Goal: Transaction & Acquisition: Purchase product/service

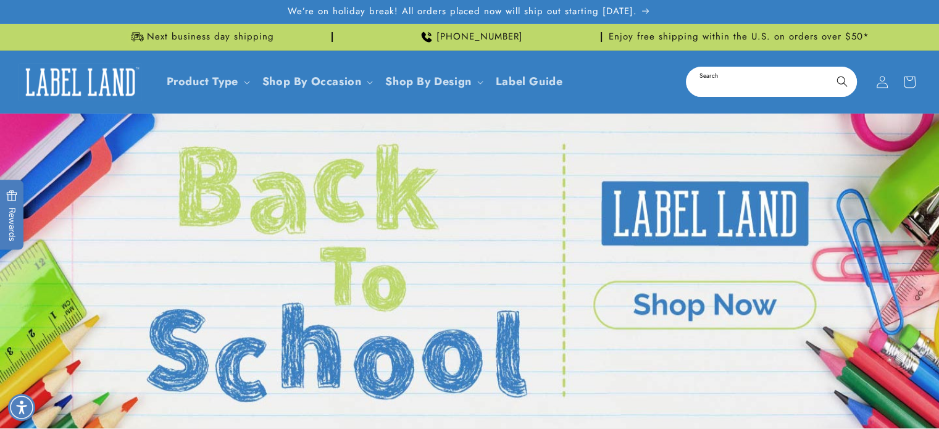
click at [720, 83] on input "Search" at bounding box center [771, 82] width 168 height 28
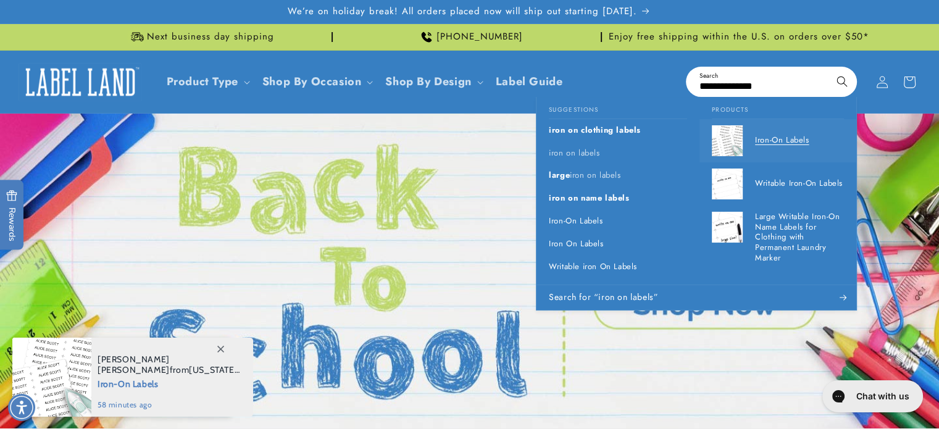
type input "**********"
click at [726, 129] on img at bounding box center [727, 140] width 31 height 31
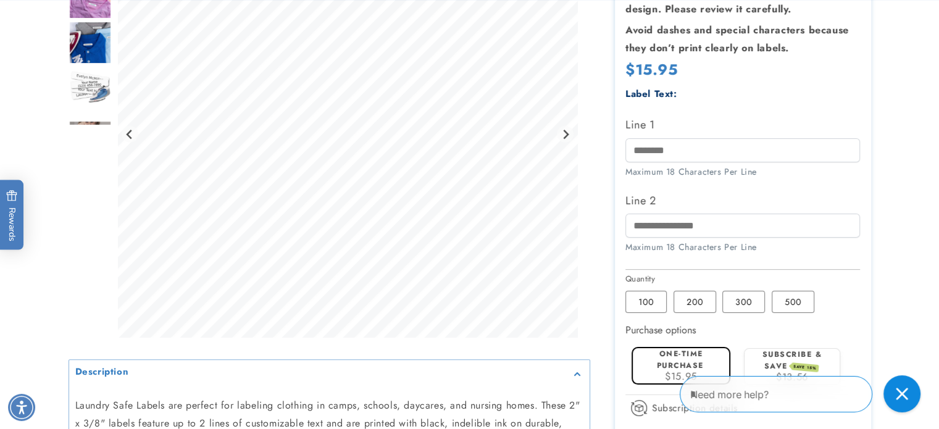
scroll to position [309, 0]
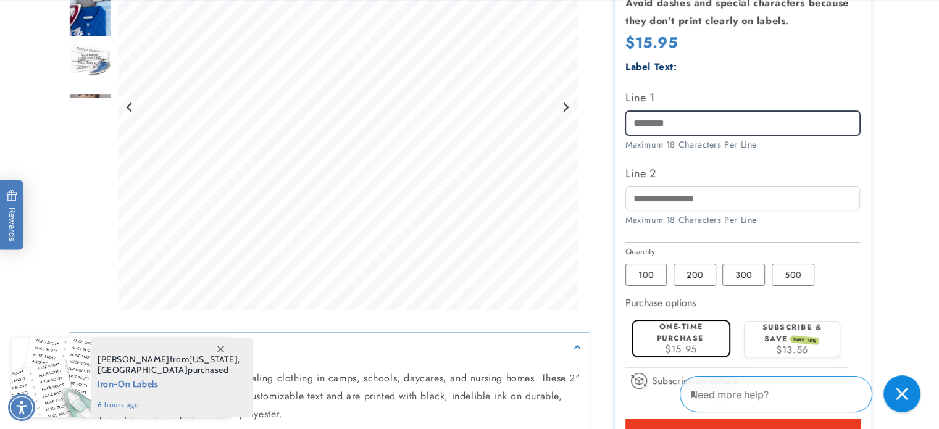
click at [697, 128] on input "Line 1" at bounding box center [742, 123] width 235 height 24
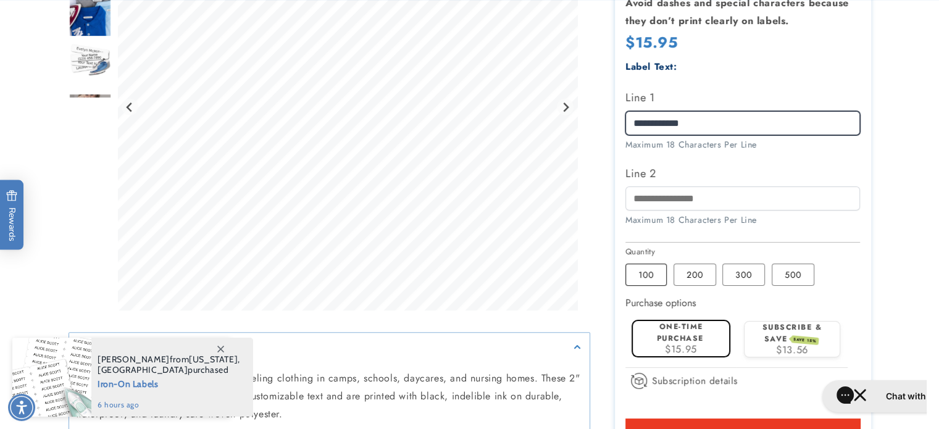
type input "**********"
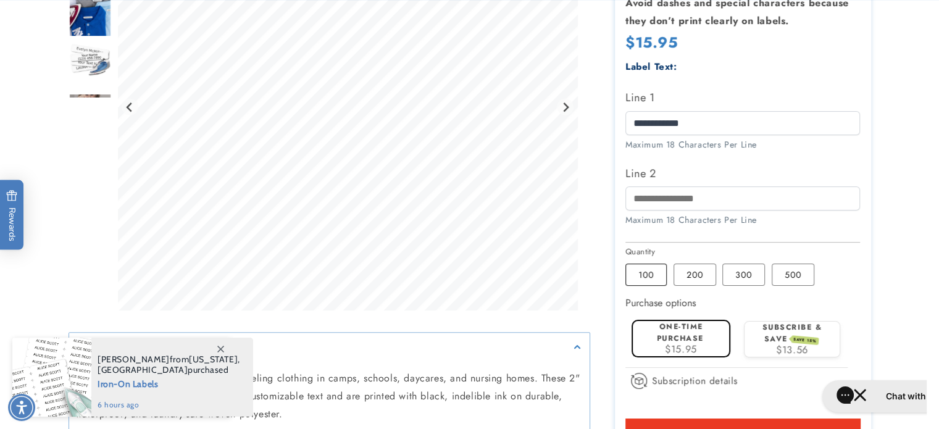
click at [647, 272] on label "100 Variant sold out or unavailable" at bounding box center [645, 275] width 41 height 22
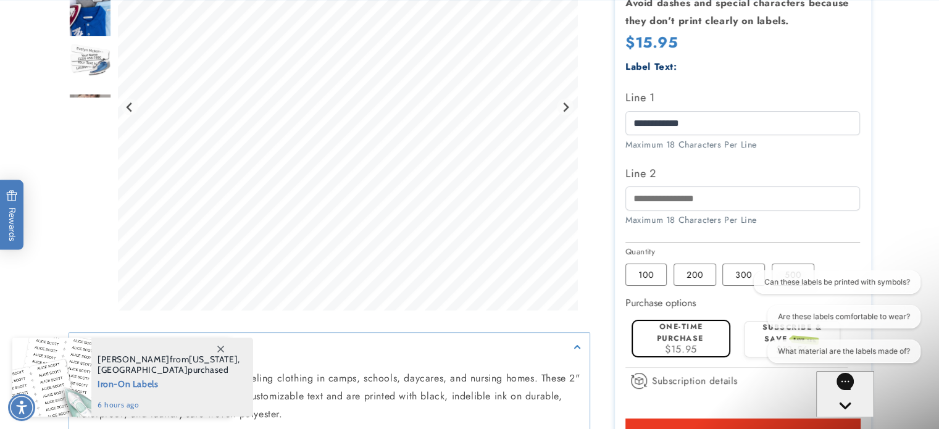
scroll to position [0, 0]
click at [678, 339] on label "One-time purchase" at bounding box center [680, 332] width 47 height 23
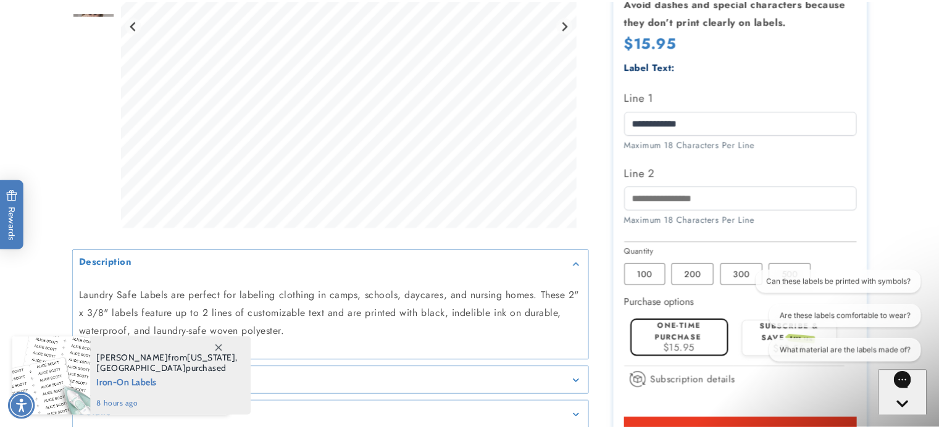
scroll to position [309, 0]
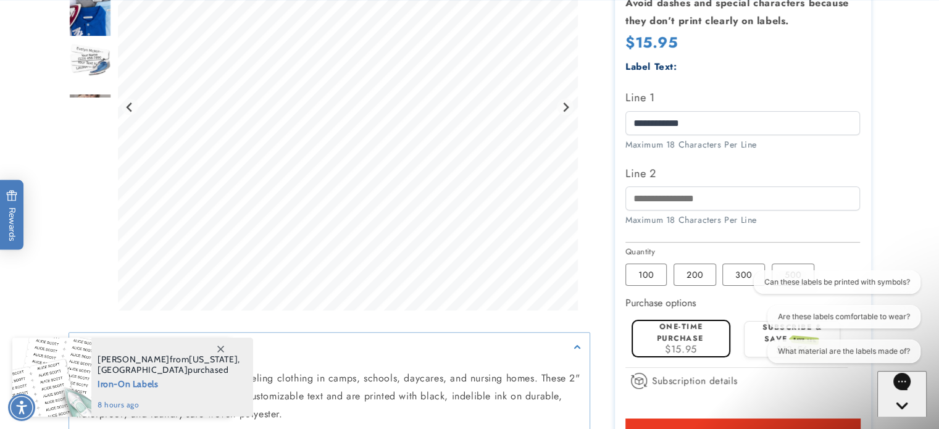
click at [680, 333] on label "One-time purchase" at bounding box center [680, 332] width 47 height 23
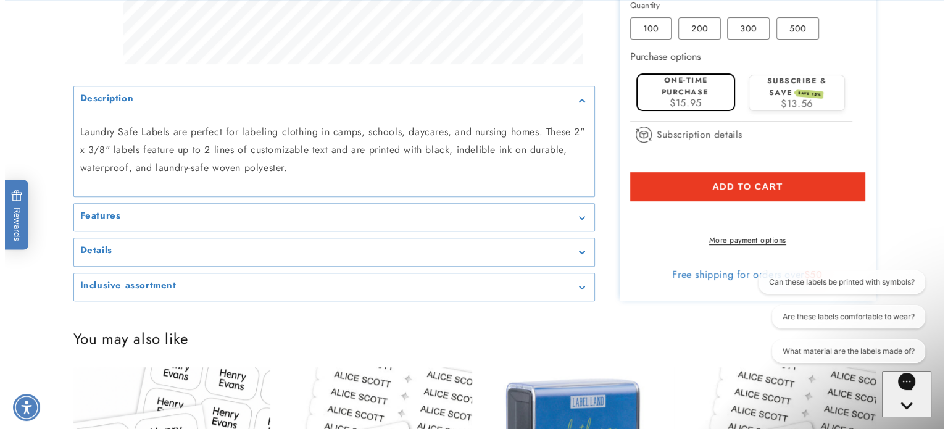
scroll to position [555, 0]
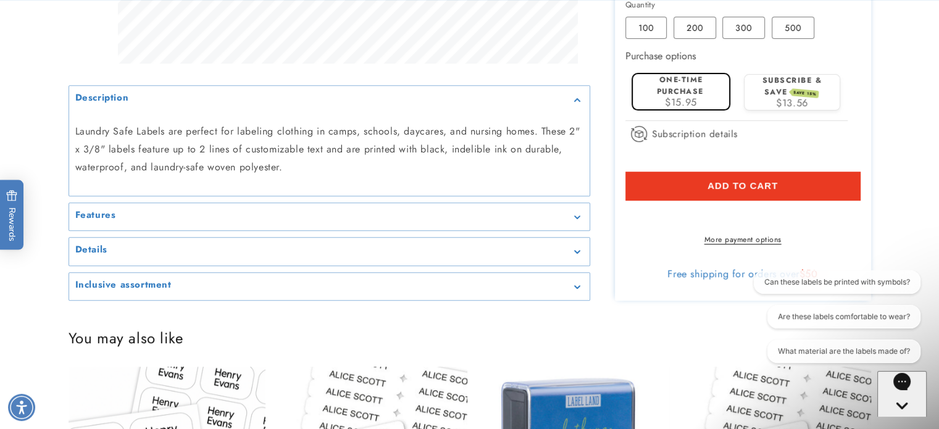
click at [750, 180] on span "Add to cart" at bounding box center [742, 185] width 70 height 11
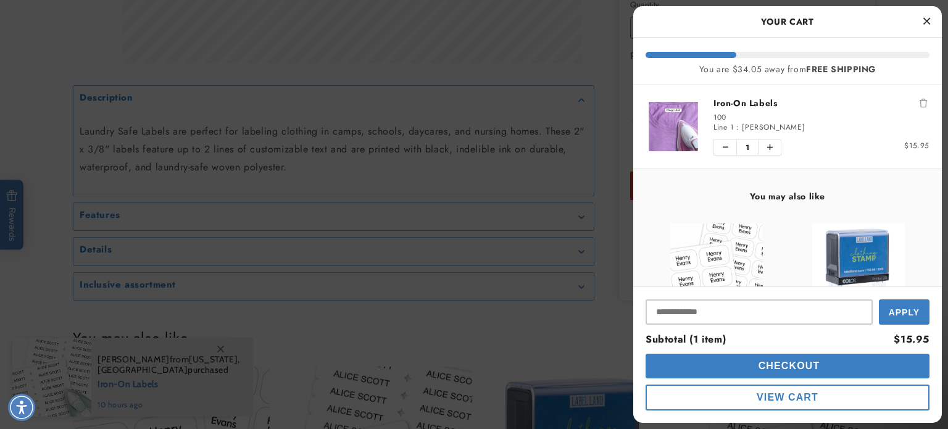
click at [792, 370] on span "Checkout" at bounding box center [787, 365] width 65 height 10
